Goal: Check status: Check status

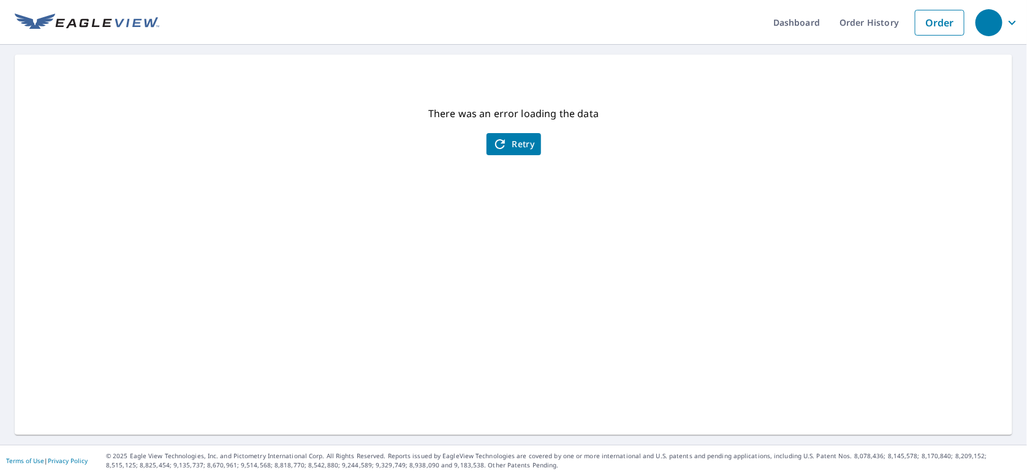
click at [515, 138] on span "Retry" at bounding box center [514, 144] width 42 height 15
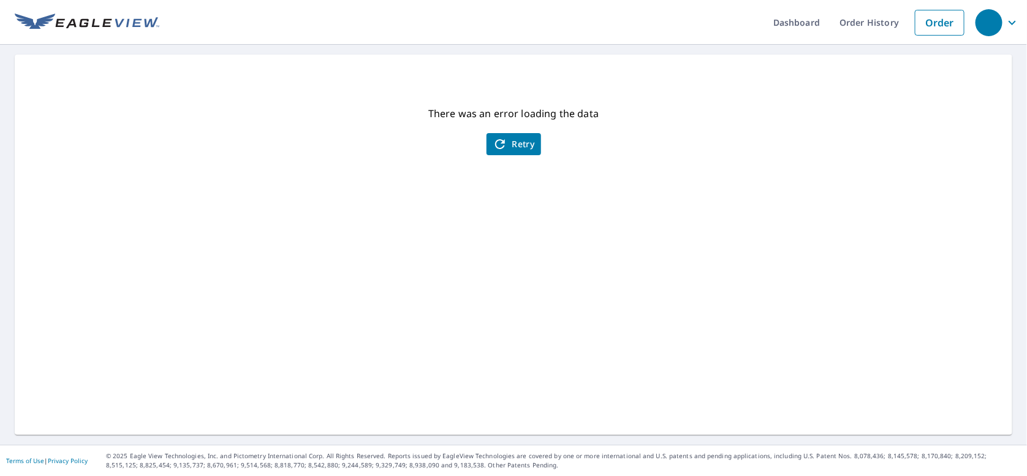
click at [525, 138] on span "Retry" at bounding box center [514, 144] width 42 height 15
click at [495, 142] on icon "button" at bounding box center [500, 144] width 10 height 10
